Goal: Transaction & Acquisition: Purchase product/service

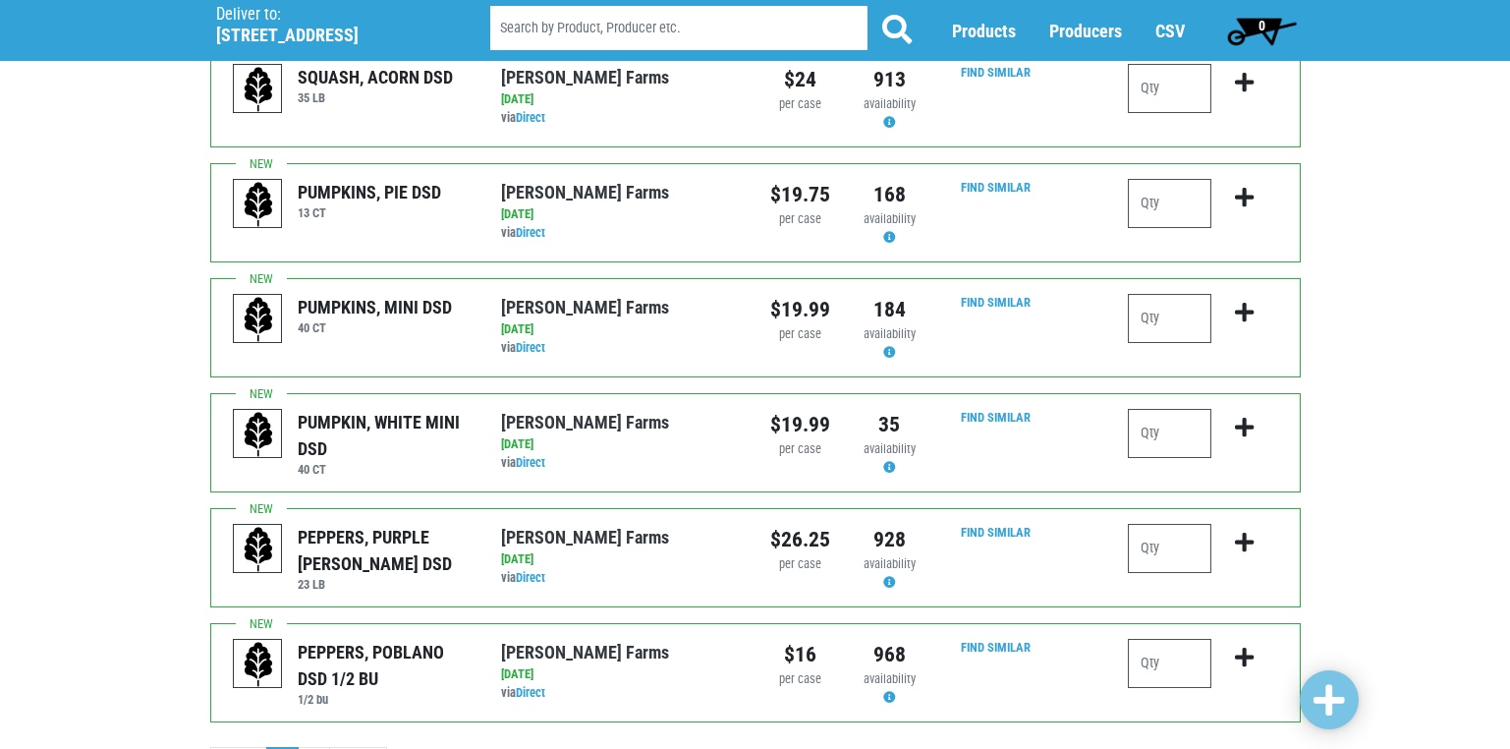
scroll to position [1918, 0]
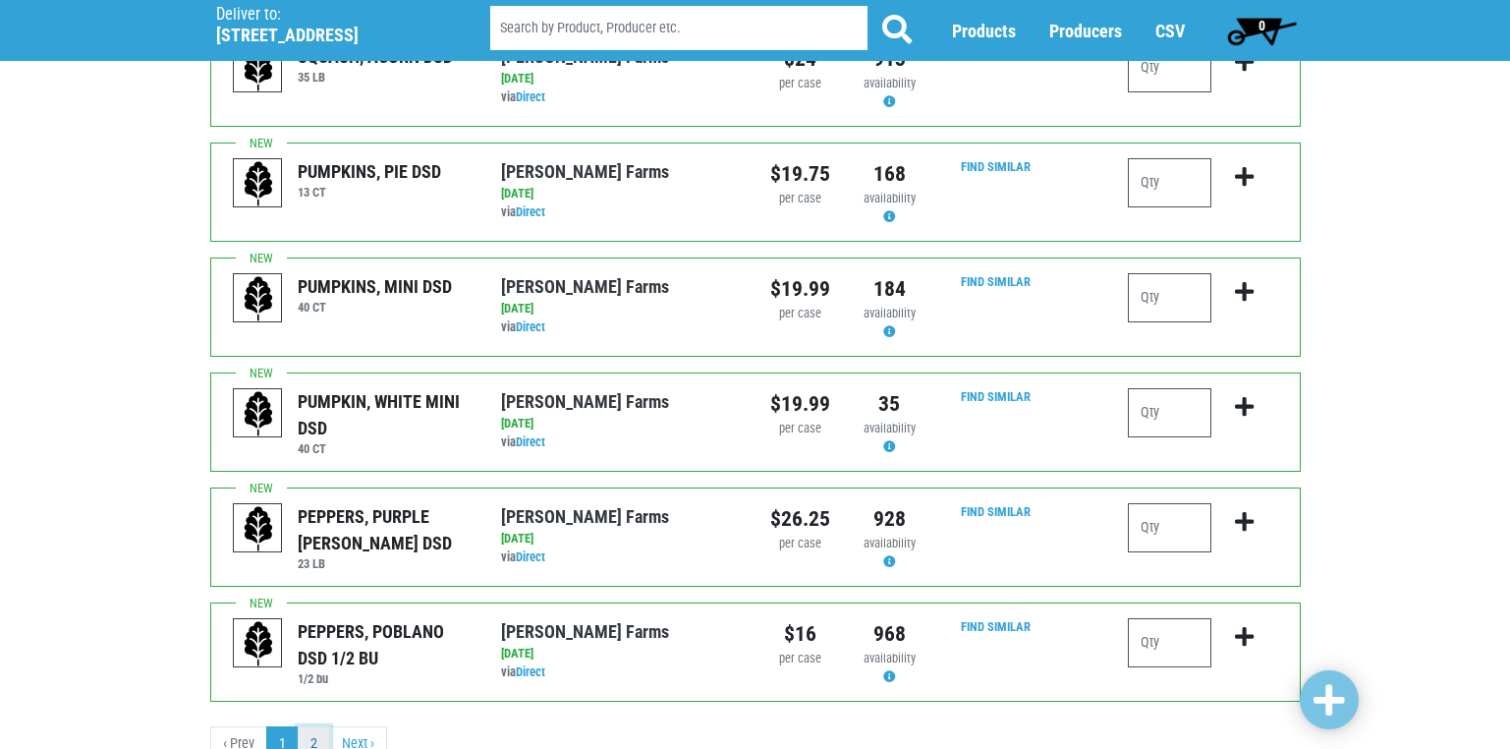
click at [308, 726] on link "2" at bounding box center [314, 743] width 32 height 35
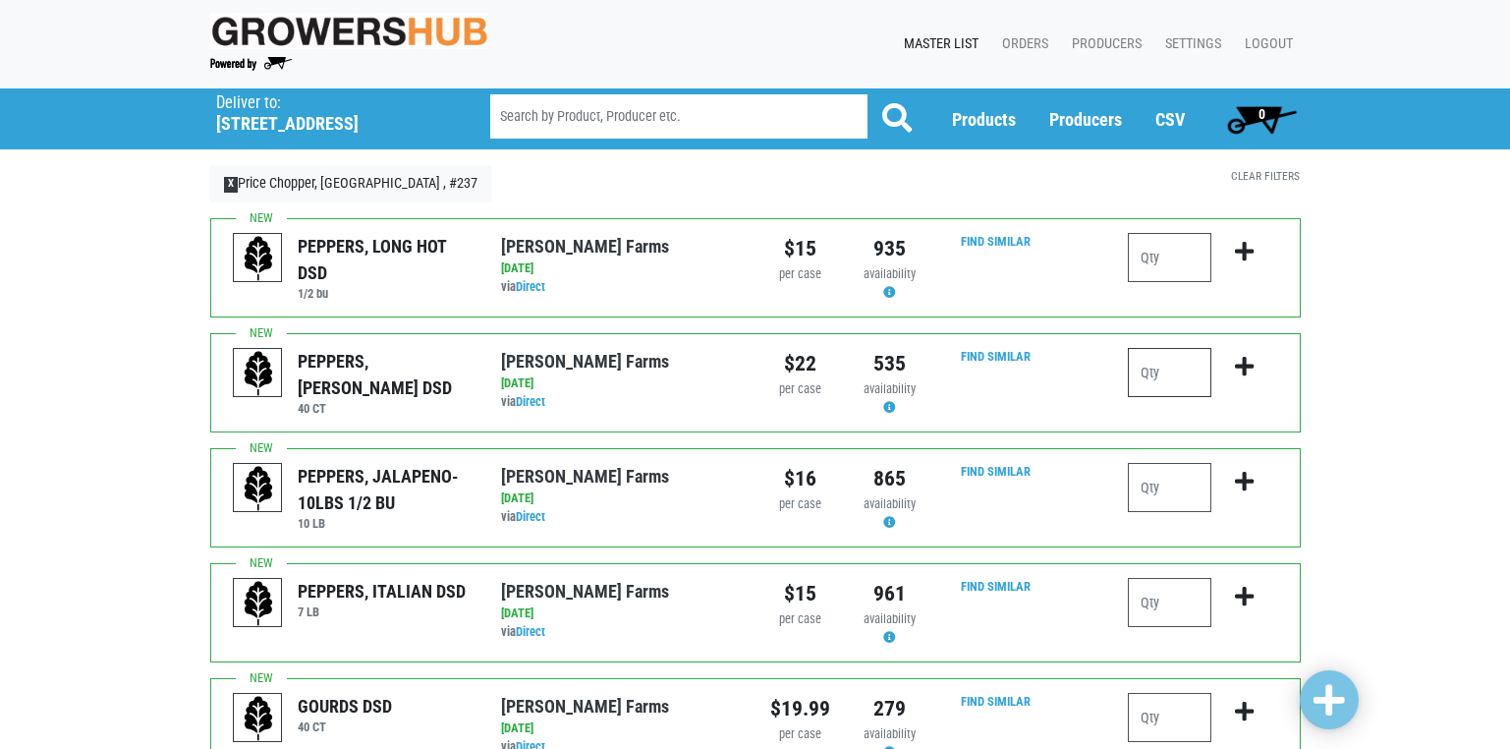
click at [1152, 377] on input "number" at bounding box center [1170, 372] width 84 height 49
type input "2"
click at [1148, 484] on input "number" at bounding box center [1170, 487] width 84 height 49
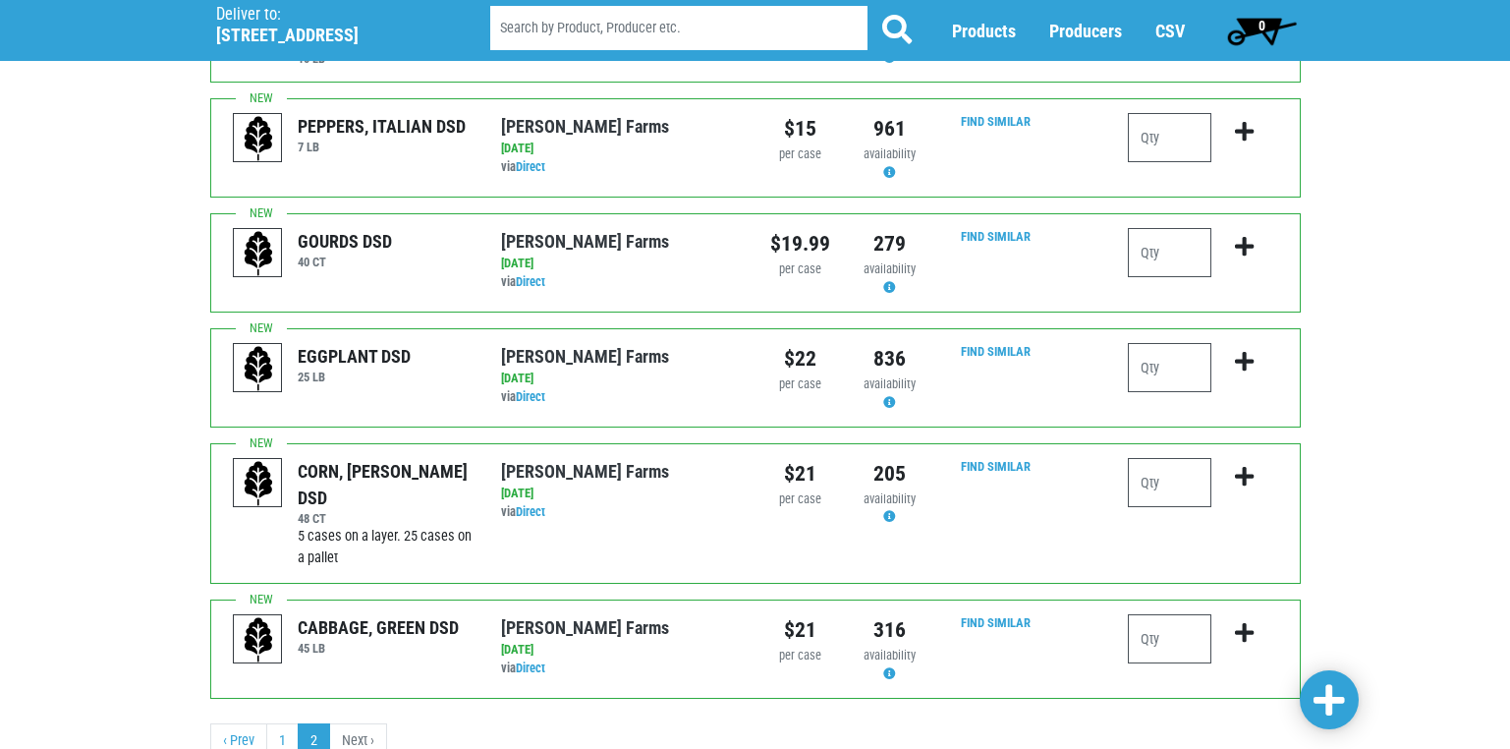
scroll to position [491, 0]
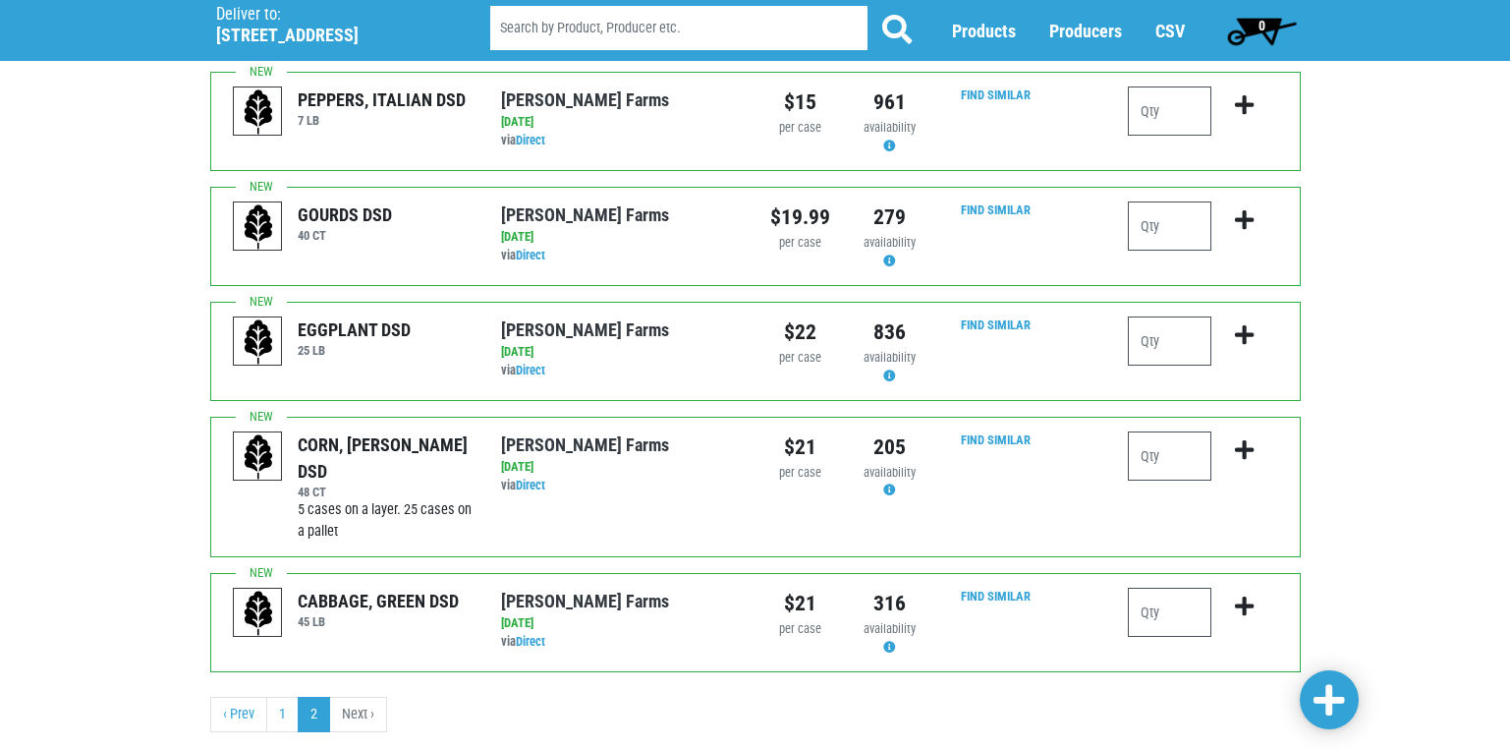
type input "2"
click at [1157, 463] on input "number" at bounding box center [1170, 455] width 84 height 49
type input "2"
click at [1155, 616] on input "number" at bounding box center [1170, 612] width 84 height 49
drag, startPoint x: 1156, startPoint y: 616, endPoint x: 1102, endPoint y: 611, distance: 54.3
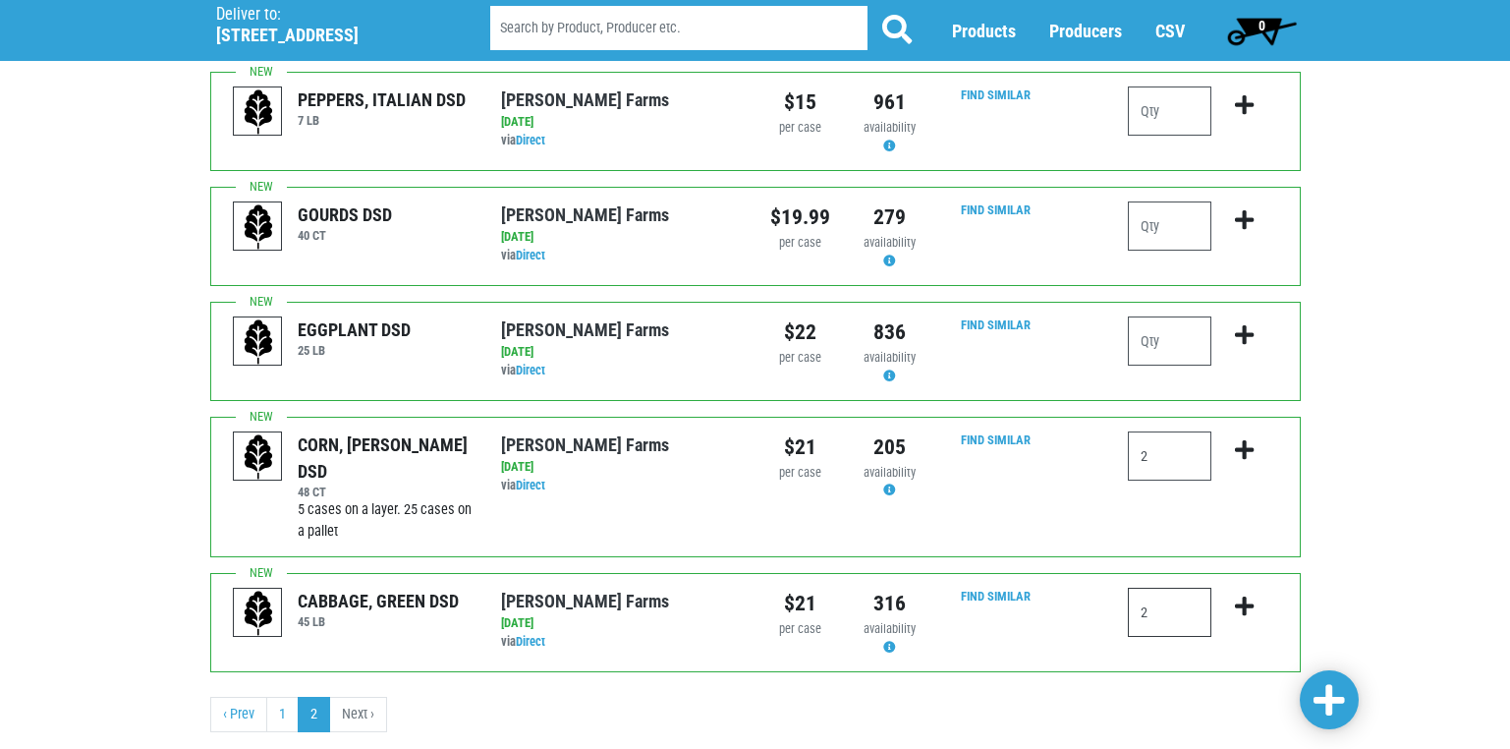
click at [1102, 611] on div "CABBAGE, GREEN DSD 45 [PERSON_NAME][GEOGRAPHIC_DATA] via Direct on [DATE] 45 LB…" at bounding box center [755, 622] width 1091 height 99
type input "2"
click at [1330, 710] on span at bounding box center [1329, 700] width 31 height 35
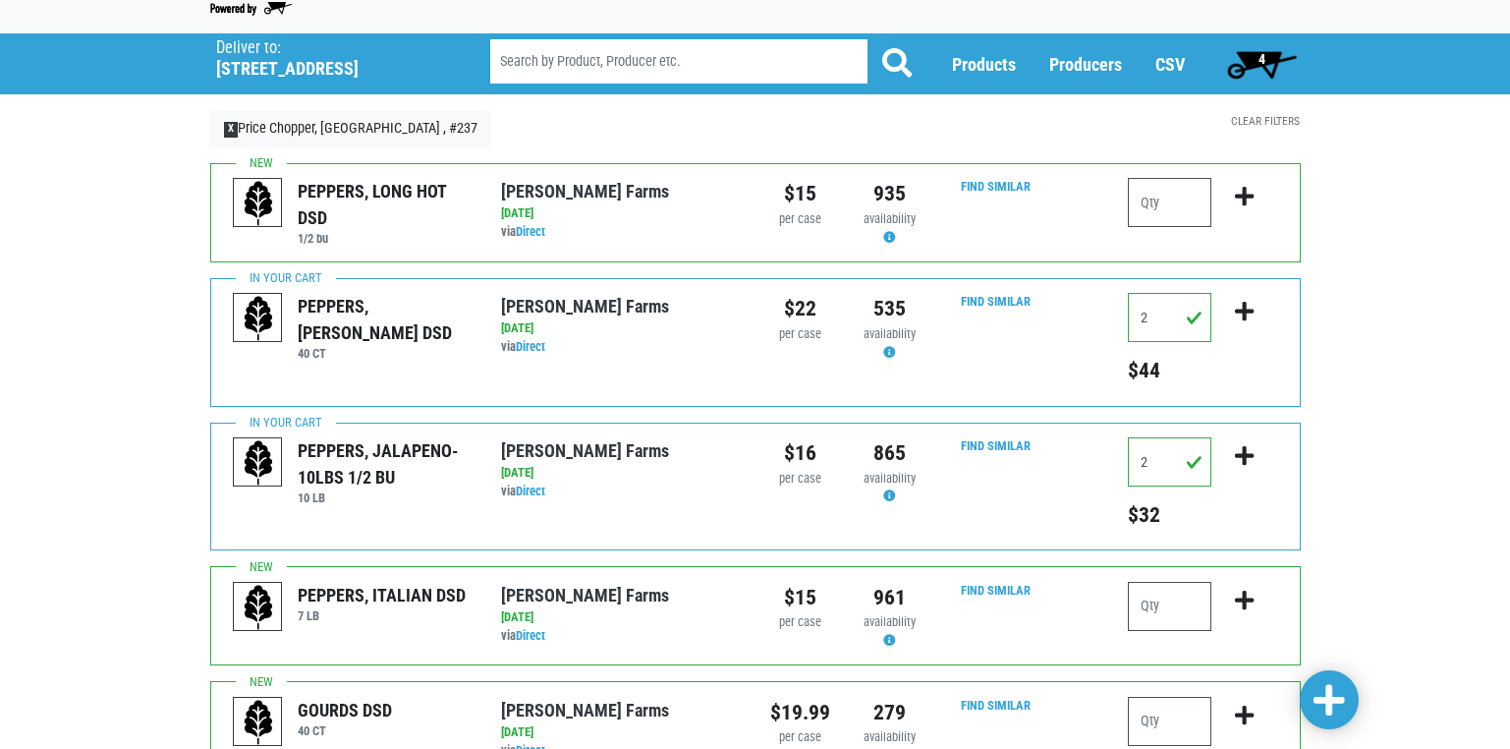
scroll to position [29, 0]
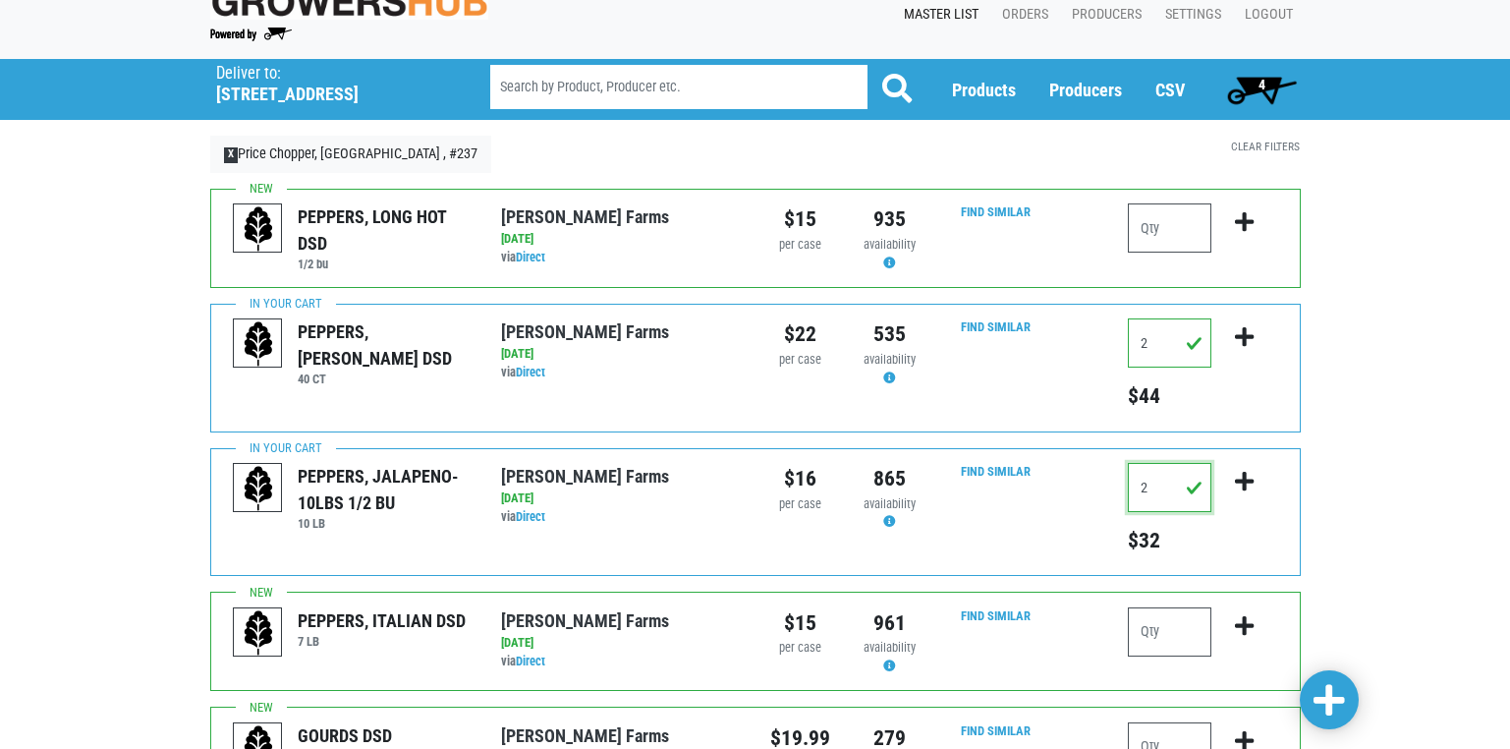
drag, startPoint x: 1148, startPoint y: 488, endPoint x: 1123, endPoint y: 488, distance: 24.6
click at [1123, 488] on div "2 $32" at bounding box center [1202, 512] width 179 height 98
click at [1131, 481] on input "1" at bounding box center [1170, 487] width 84 height 49
click at [1181, 481] on input "1" at bounding box center [1170, 487] width 84 height 49
drag, startPoint x: 1163, startPoint y: 487, endPoint x: 1152, endPoint y: 490, distance: 12.2
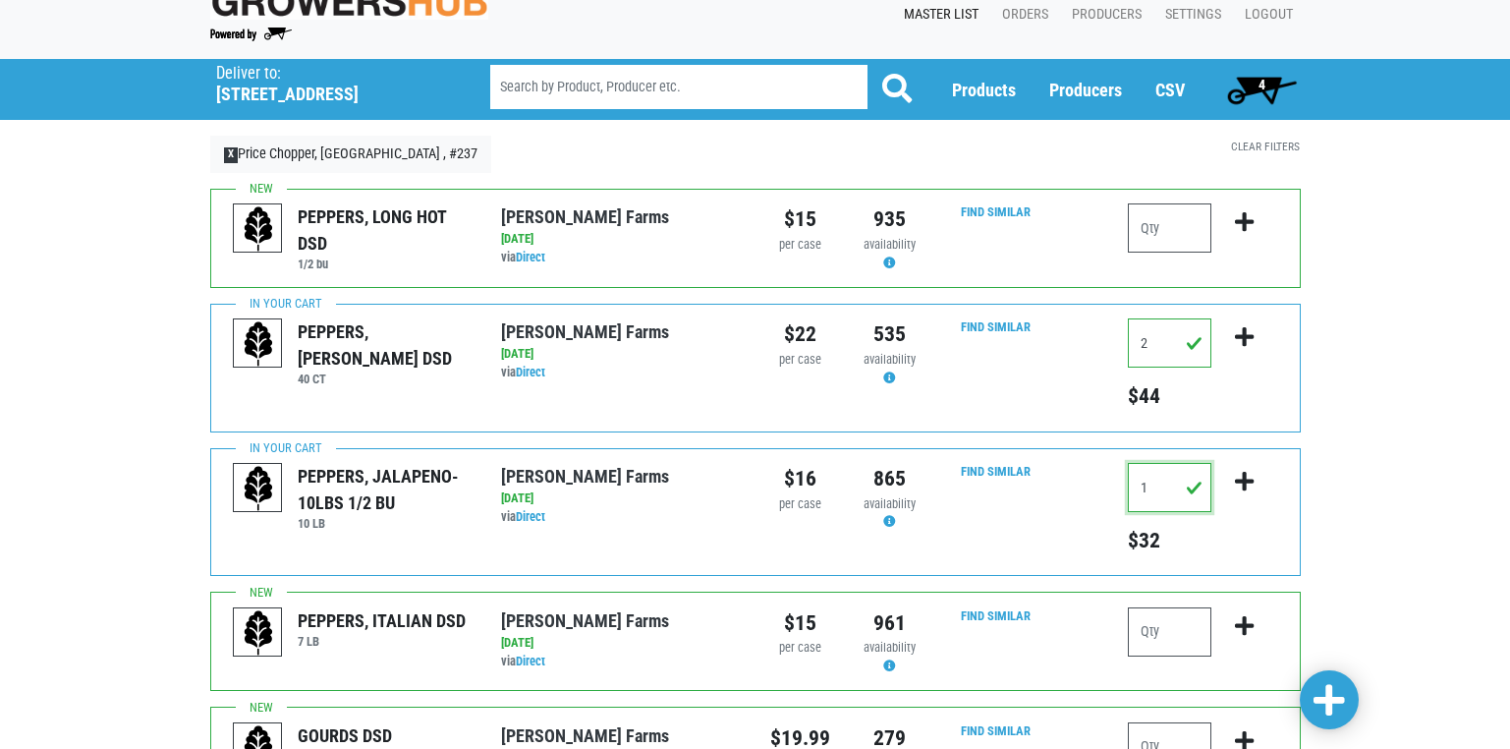
click at [1152, 490] on input "1" at bounding box center [1170, 487] width 84 height 49
type input "1"
click at [1244, 480] on icon "submit" at bounding box center [1244, 482] width 19 height 22
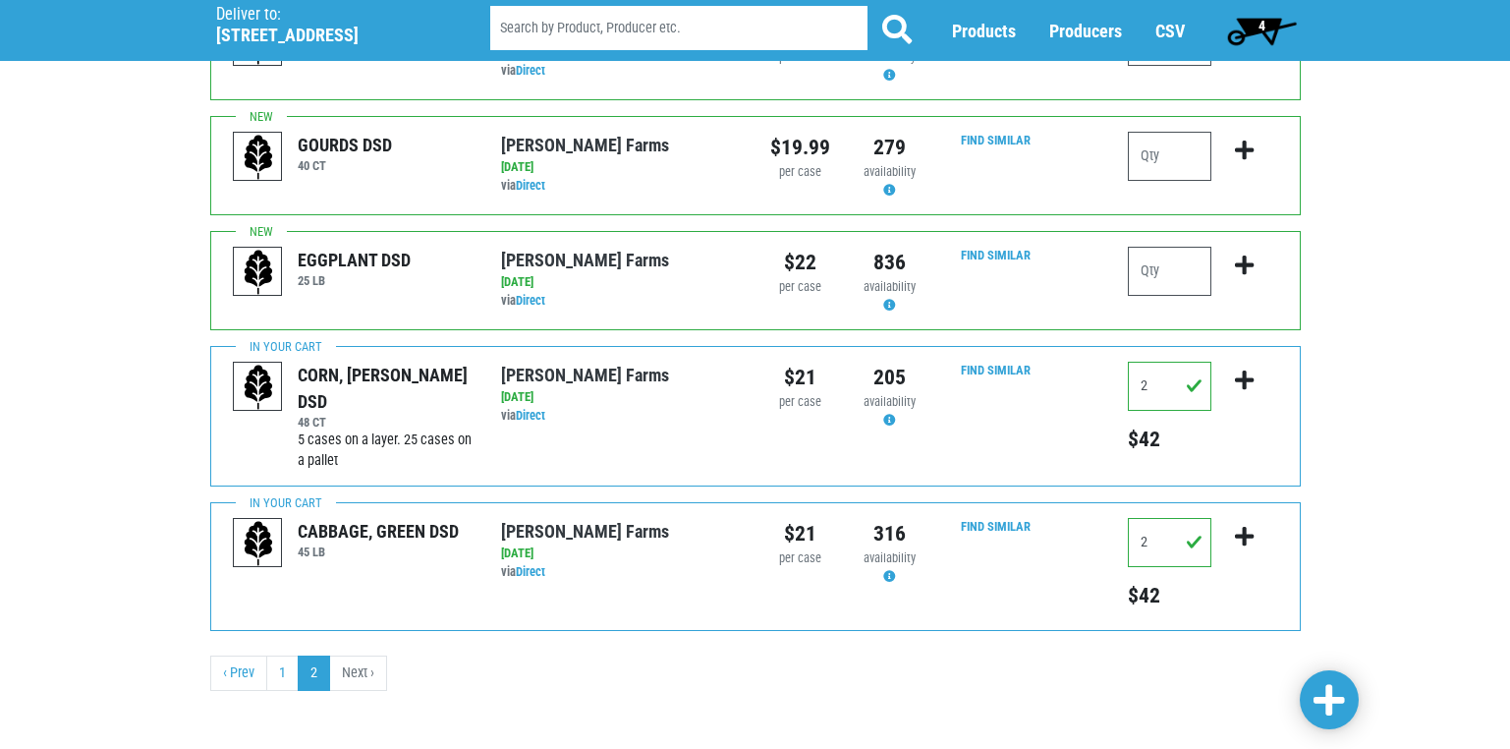
scroll to position [627, 0]
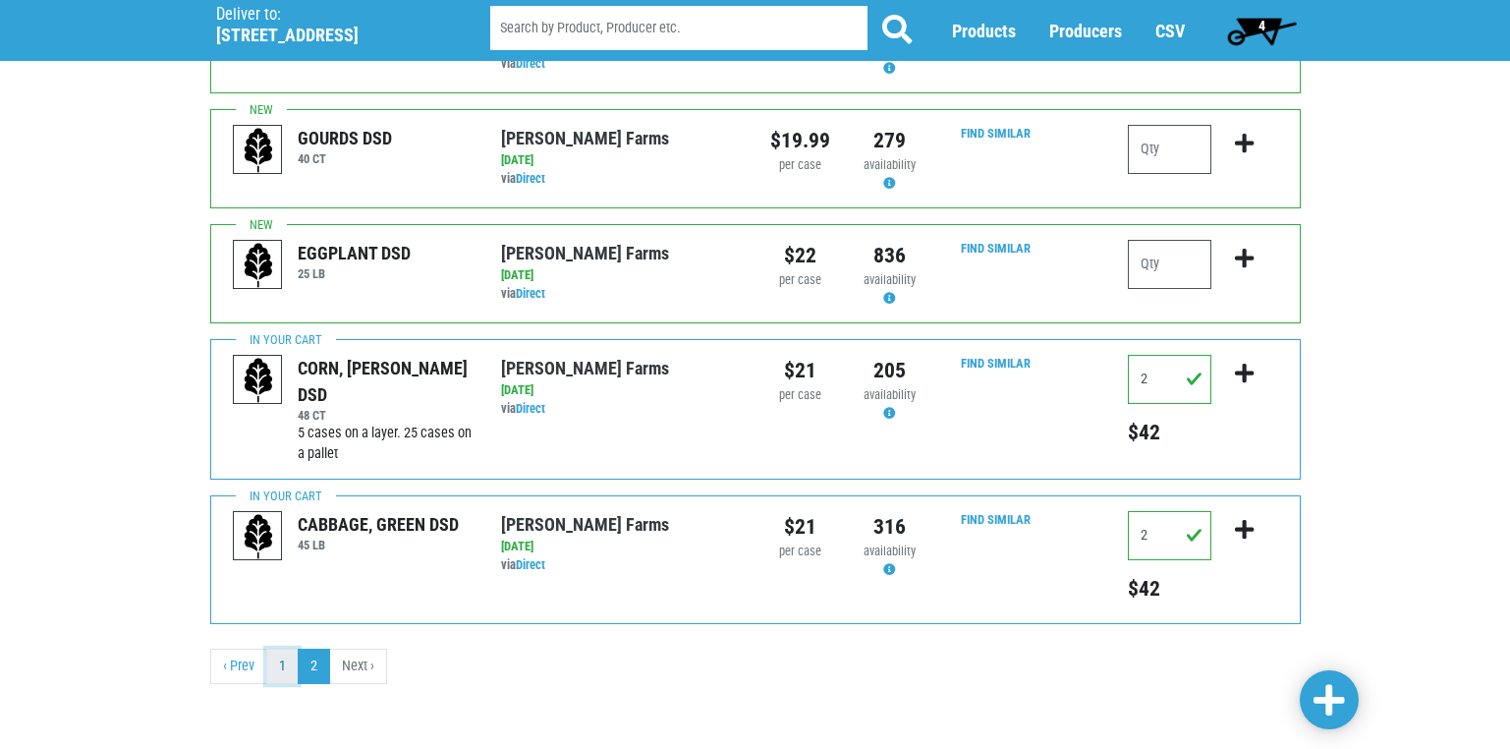
click at [277, 664] on link "1" at bounding box center [282, 665] width 32 height 35
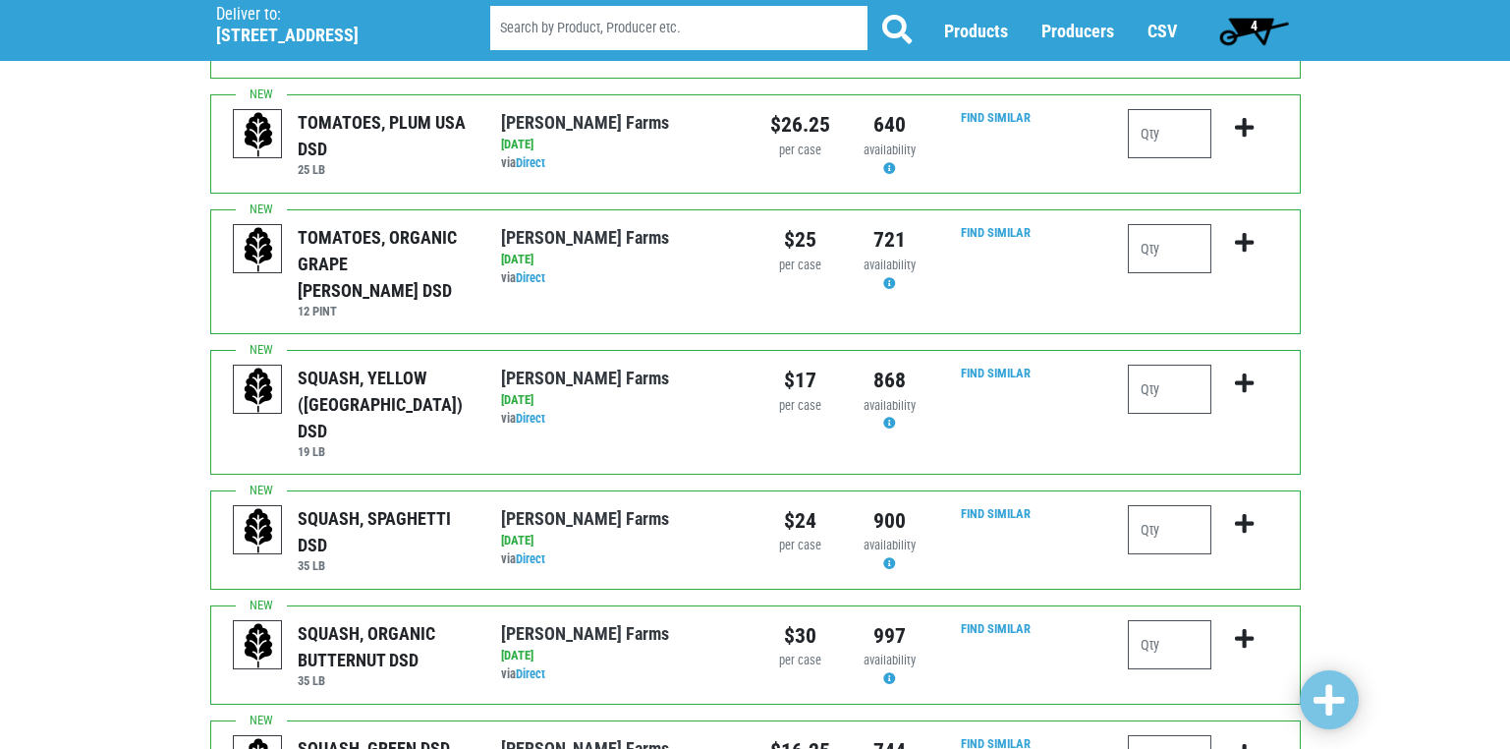
scroll to position [346, 0]
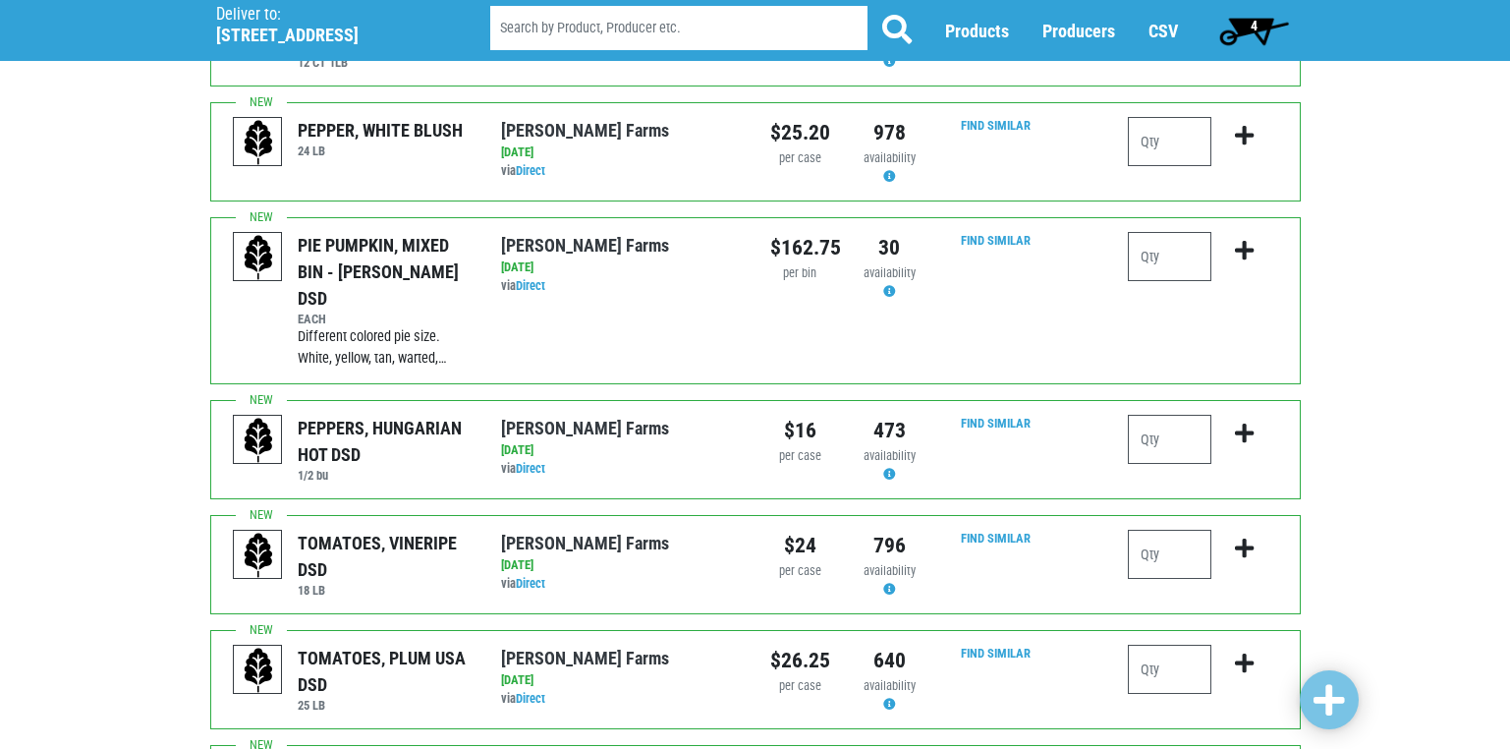
click at [1257, 28] on span "4" at bounding box center [1254, 26] width 7 height 16
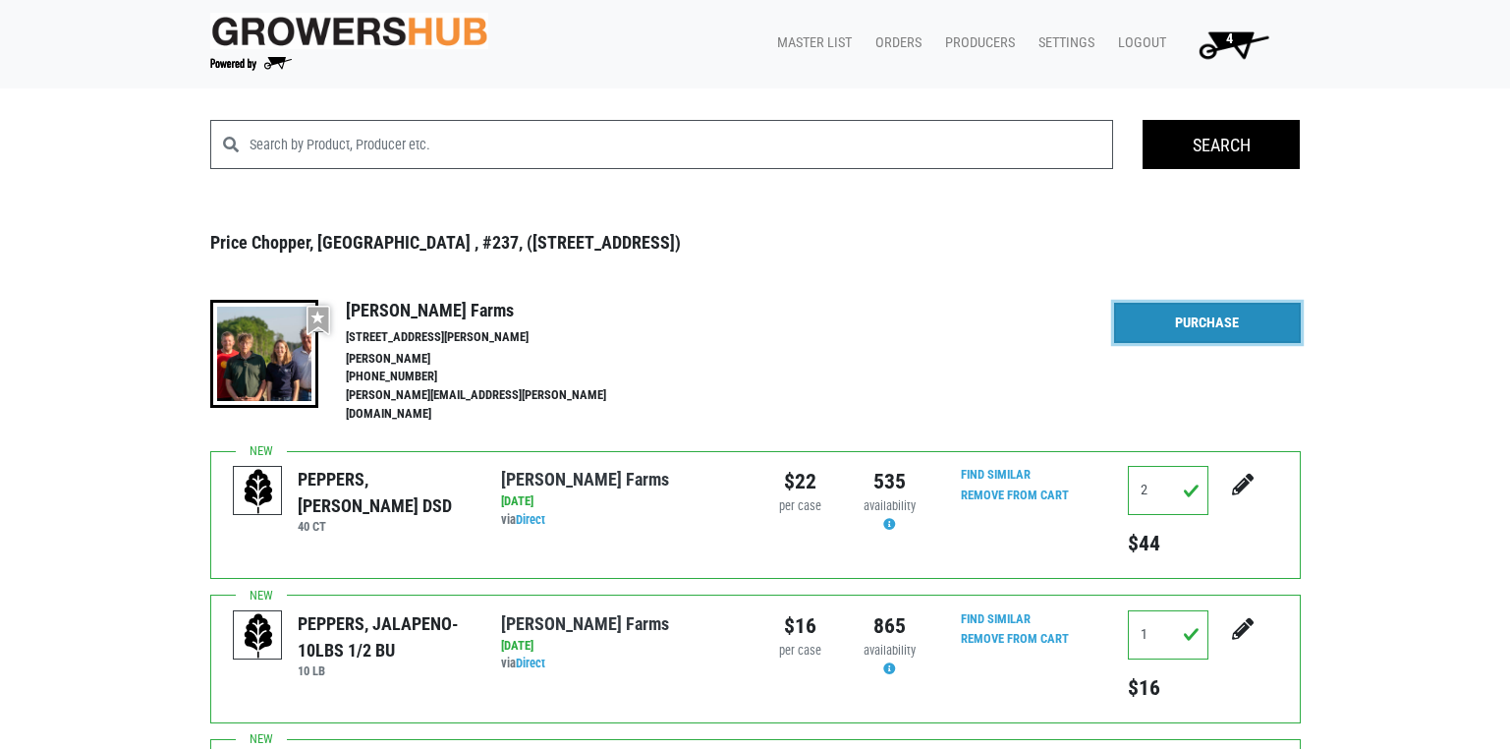
click at [1213, 317] on link "Purchase" at bounding box center [1207, 323] width 187 height 41
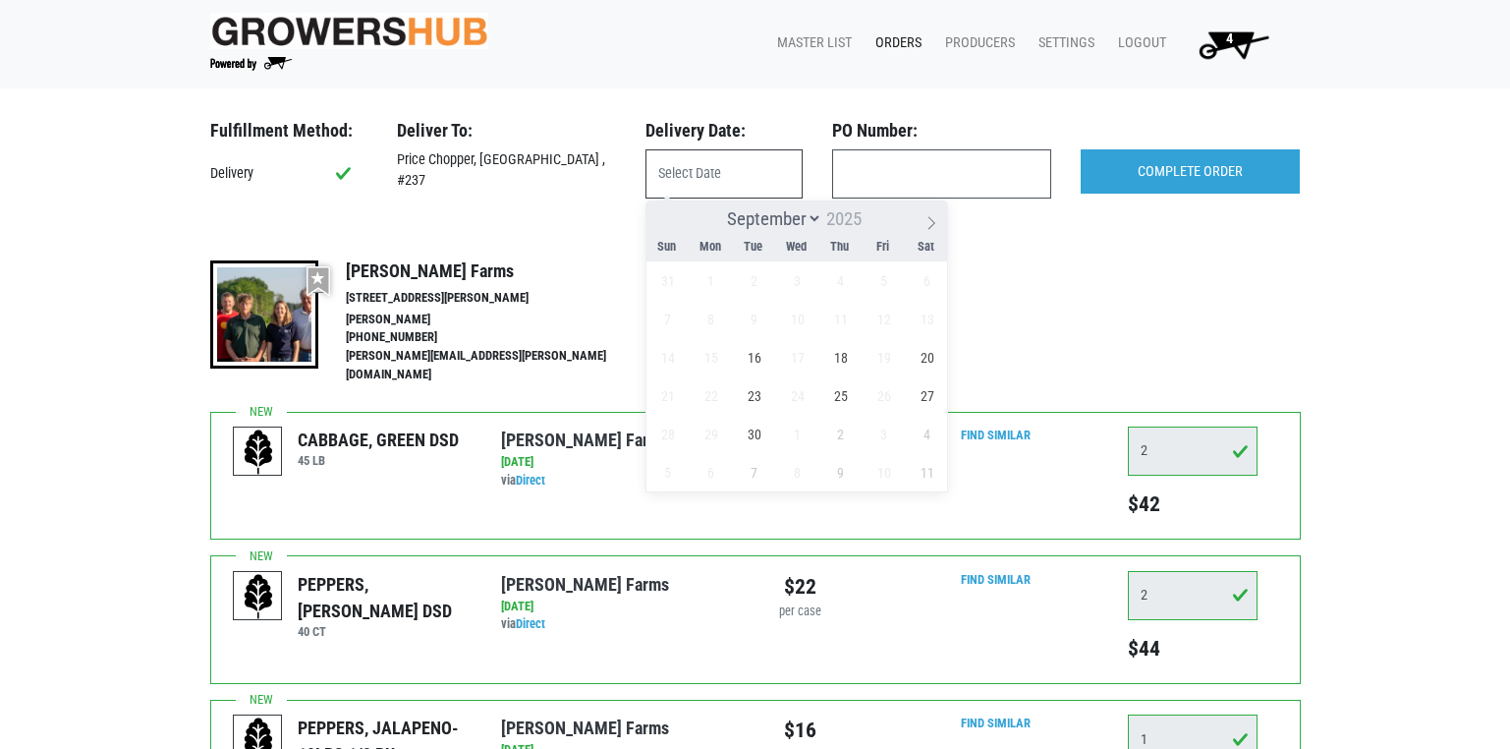
click at [686, 170] on input "text" at bounding box center [724, 173] width 157 height 49
click at [759, 355] on span "16" at bounding box center [754, 357] width 38 height 38
type input "[DATE]"
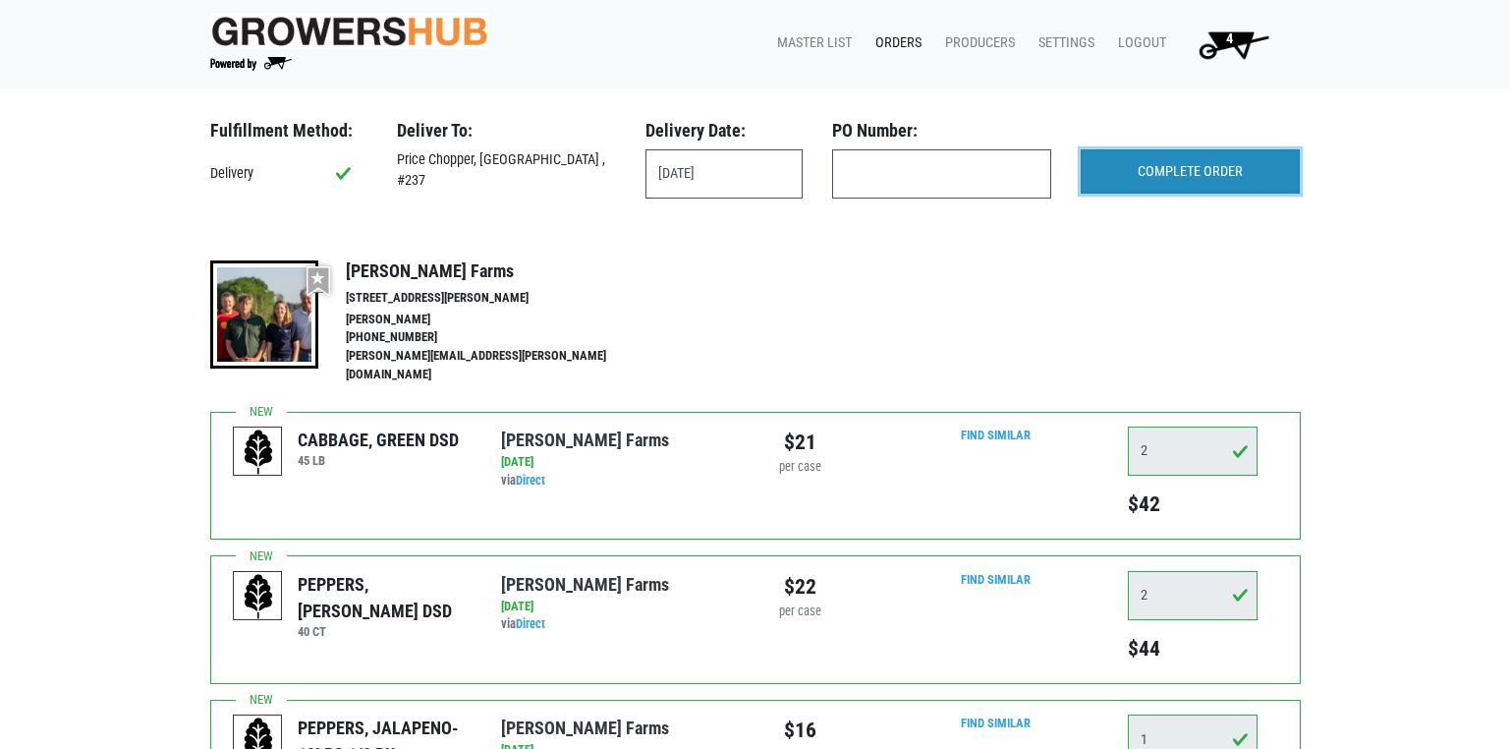
click at [1180, 161] on input "COMPLETE ORDER" at bounding box center [1190, 171] width 219 height 45
